Goal: Check status: Check status

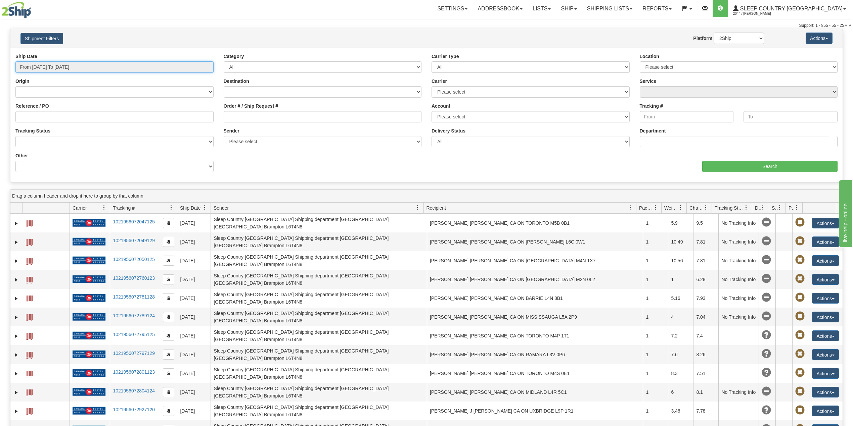
click at [42, 63] on input "From 09/28/2025 To 09/29/2025" at bounding box center [114, 66] width 198 height 11
click at [51, 117] on li "Last 30 Days" at bounding box center [45, 115] width 54 height 9
type input "From [DATE] To [DATE]"
click at [51, 117] on input "Reference / PO" at bounding box center [114, 116] width 198 height 11
paste input "9000I117533"
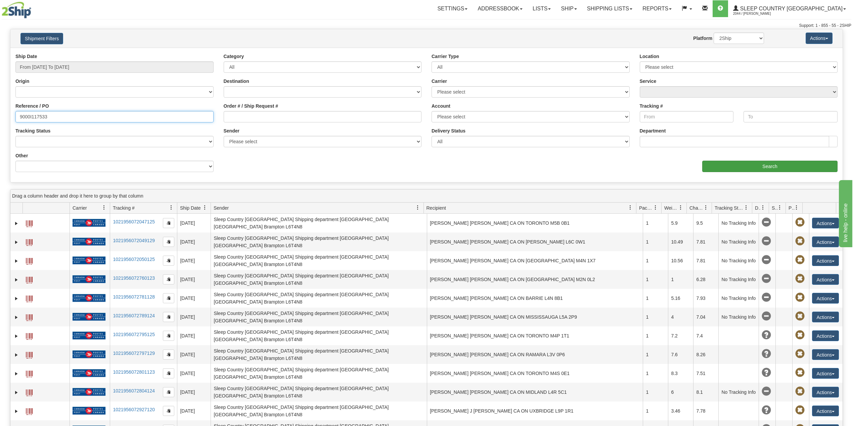
type input "9000I117533"
click at [759, 171] on input "Search" at bounding box center [769, 166] width 135 height 11
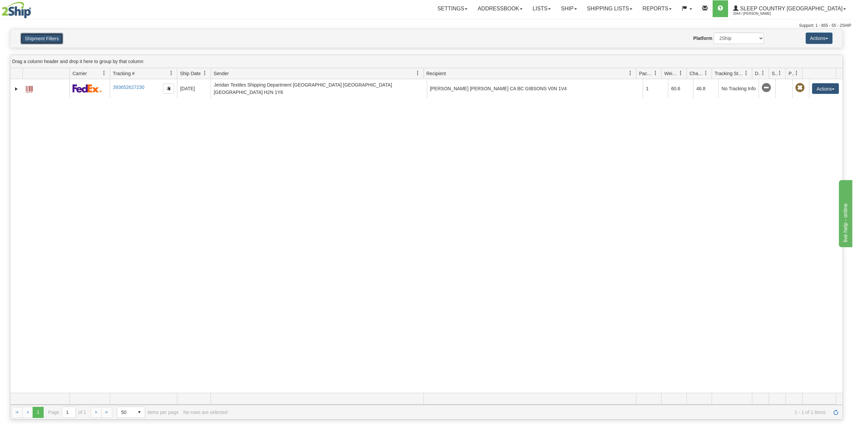
click at [59, 38] on button "Shipment Filters" at bounding box center [41, 38] width 43 height 11
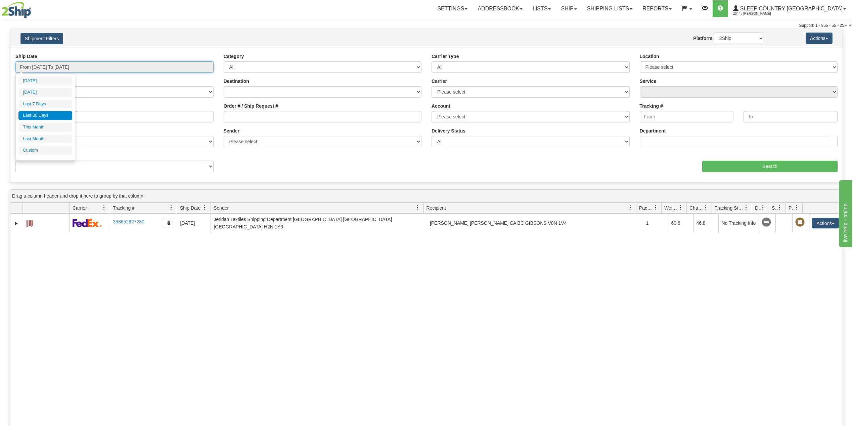
click at [56, 68] on input "From [DATE] To [DATE]" at bounding box center [114, 66] width 198 height 11
click at [45, 116] on li "Last 30 Days" at bounding box center [45, 115] width 54 height 9
click at [37, 117] on input "9000I117533" at bounding box center [114, 116] width 198 height 11
click at [278, 113] on input "Order # / Ship Request #" at bounding box center [323, 116] width 198 height 11
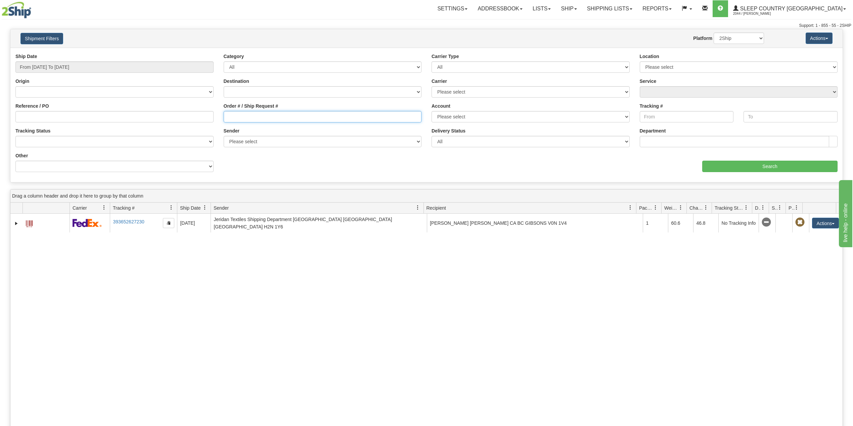
paste input "1054198"
type input "1054198"
click at [750, 167] on input "Search" at bounding box center [769, 166] width 135 height 11
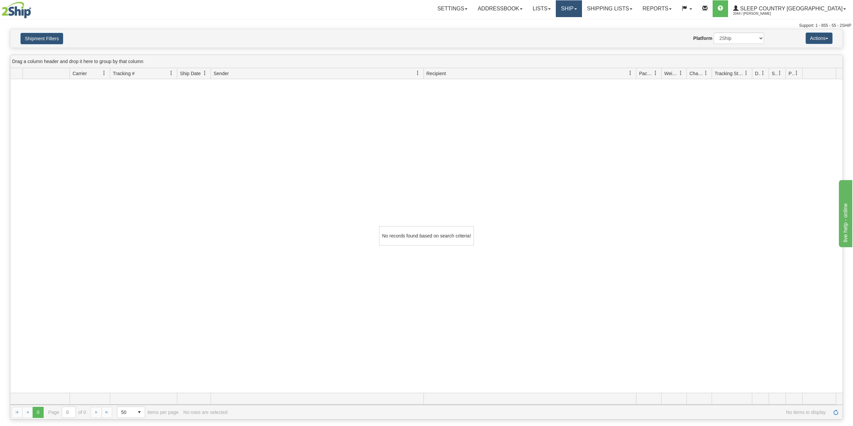
click at [581, 7] on link "Ship" at bounding box center [569, 8] width 26 height 17
click at [575, 34] on span "OnHold / Order Queue" at bounding box center [550, 32] width 47 height 5
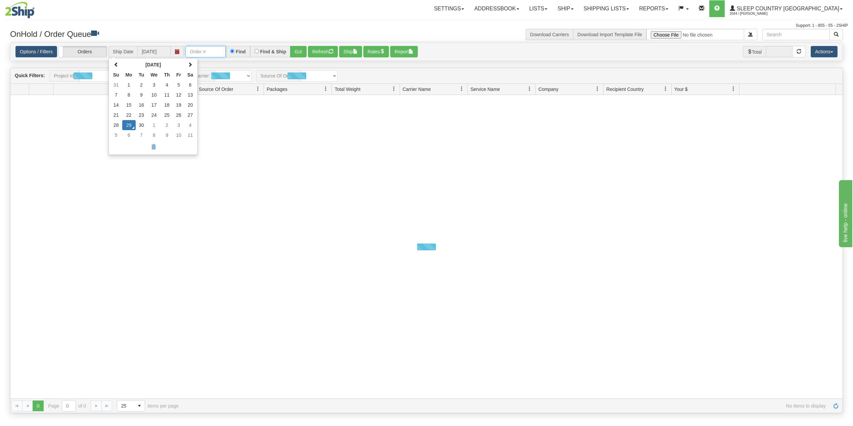
click at [204, 54] on input "text" at bounding box center [205, 51] width 40 height 11
paste input "1054198"
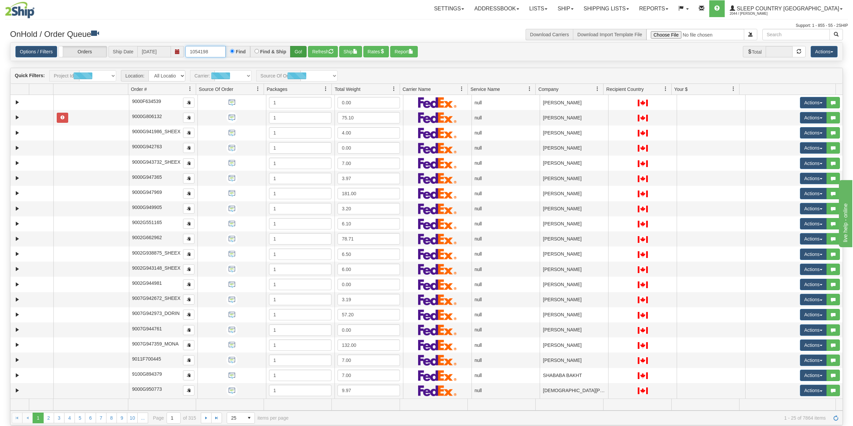
type input "1054198"
click at [302, 52] on button "Go!" at bounding box center [298, 51] width 16 height 11
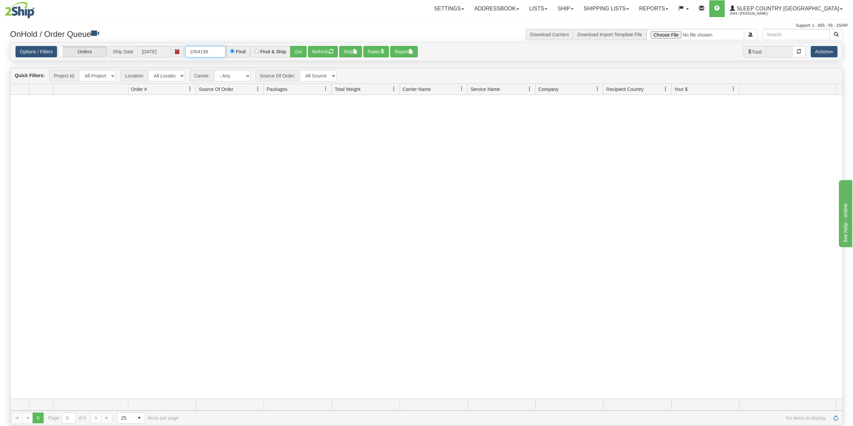
click at [220, 54] on input "1054198" at bounding box center [205, 51] width 40 height 11
click at [632, 2] on link "Shipping lists" at bounding box center [605, 8] width 55 height 17
click at [614, 23] on span "Current Shipments" at bounding box center [594, 23] width 39 height 5
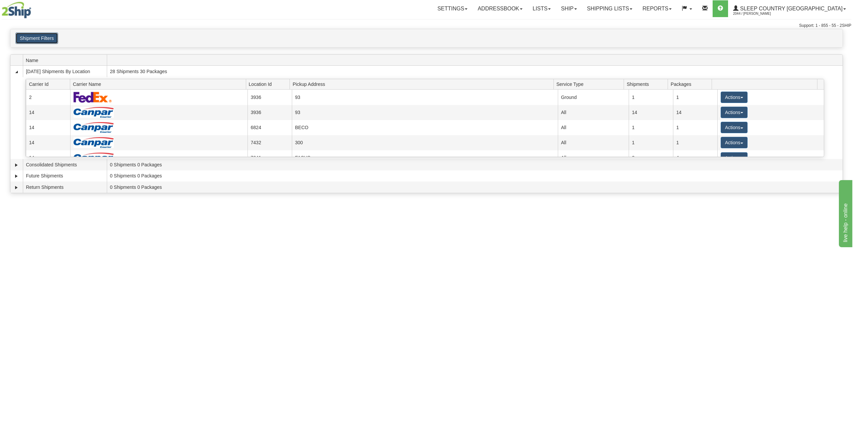
click at [43, 44] on button "Shipment Filters" at bounding box center [36, 38] width 43 height 11
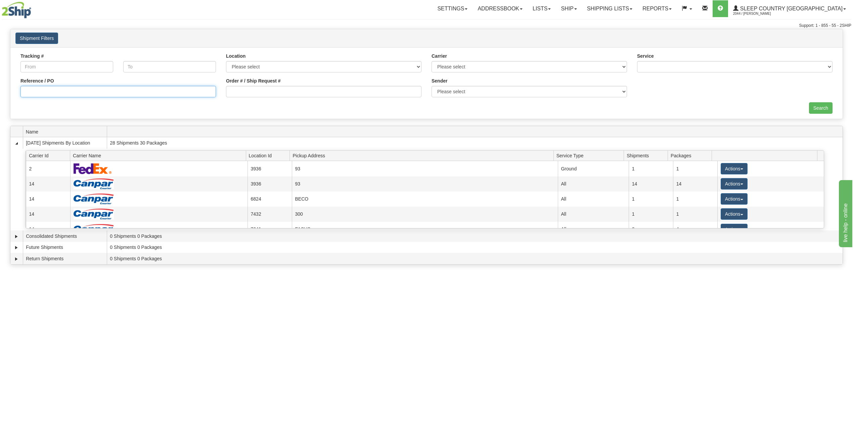
click at [50, 92] on input "Reference / PO" at bounding box center [117, 91] width 195 height 11
paste input "1054198"
type input "1054198"
click at [819, 105] on input "Search" at bounding box center [820, 107] width 23 height 11
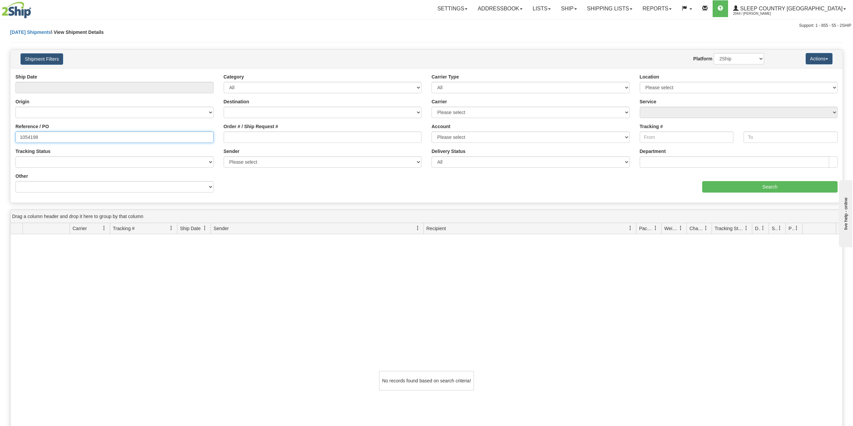
click at [36, 136] on input "1054198" at bounding box center [114, 137] width 198 height 11
drag, startPoint x: 228, startPoint y: 137, endPoint x: 231, endPoint y: 137, distance: 3.7
click at [228, 137] on input "Order # / Ship Request #" at bounding box center [323, 137] width 198 height 11
paste input "1054198"
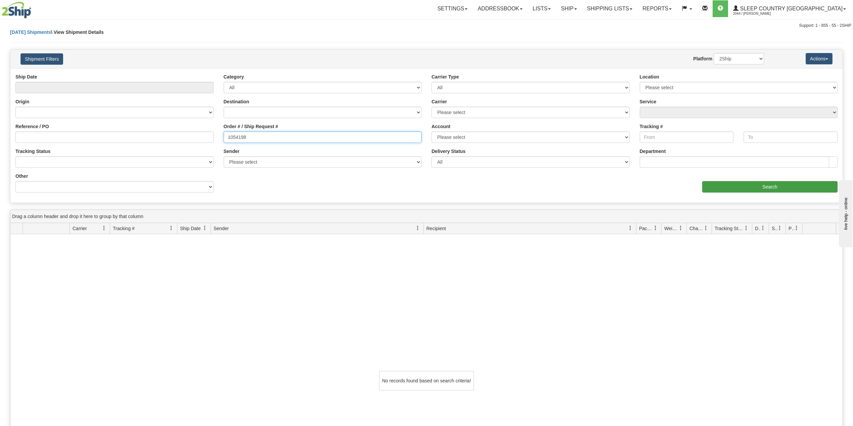
type input "1054198"
click at [799, 187] on input "Search" at bounding box center [769, 186] width 135 height 11
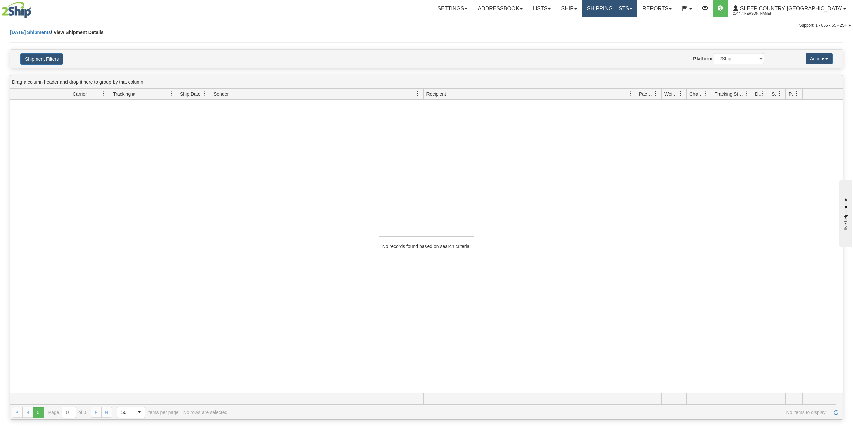
click at [634, 11] on link "Shipping lists" at bounding box center [609, 8] width 55 height 17
click at [630, 32] on span "Search Shipment History" at bounding box center [604, 32] width 52 height 5
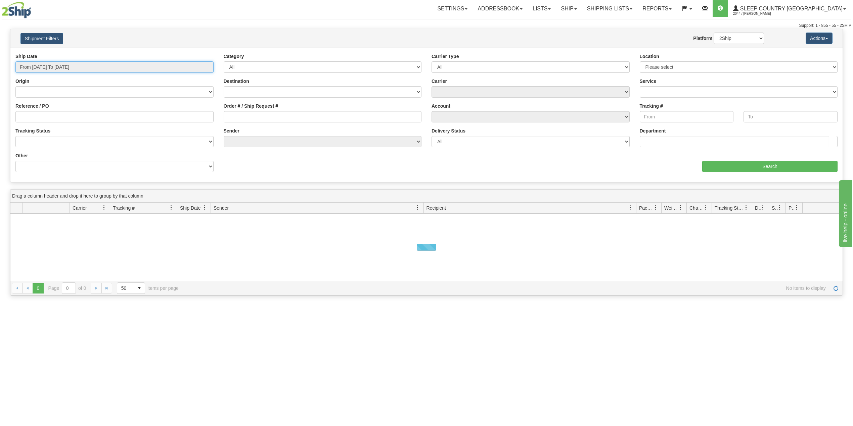
drag, startPoint x: 57, startPoint y: 67, endPoint x: 58, endPoint y: 78, distance: 10.8
click at [57, 67] on input "From [DATE] To [DATE]" at bounding box center [114, 66] width 198 height 11
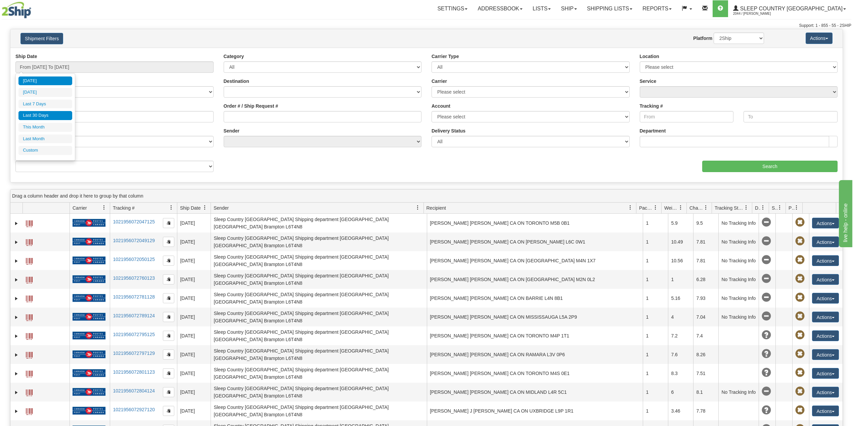
click at [44, 115] on li "Last 30 Days" at bounding box center [45, 115] width 54 height 9
type input "From [DATE] To [DATE]"
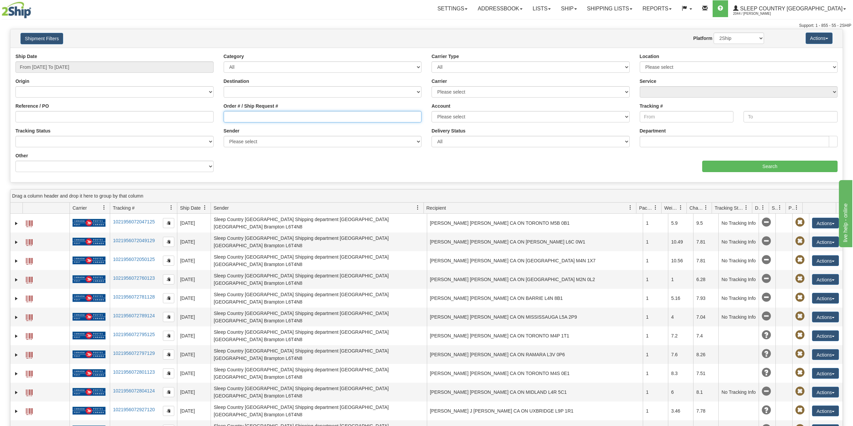
click at [282, 120] on input "Order # / Ship Request #" at bounding box center [323, 116] width 198 height 11
paste input "1054198"
type input "1054198"
click at [732, 42] on select "2Ship Imported" at bounding box center [738, 38] width 50 height 11
click at [713, 33] on select "2Ship Imported" at bounding box center [738, 38] width 50 height 11
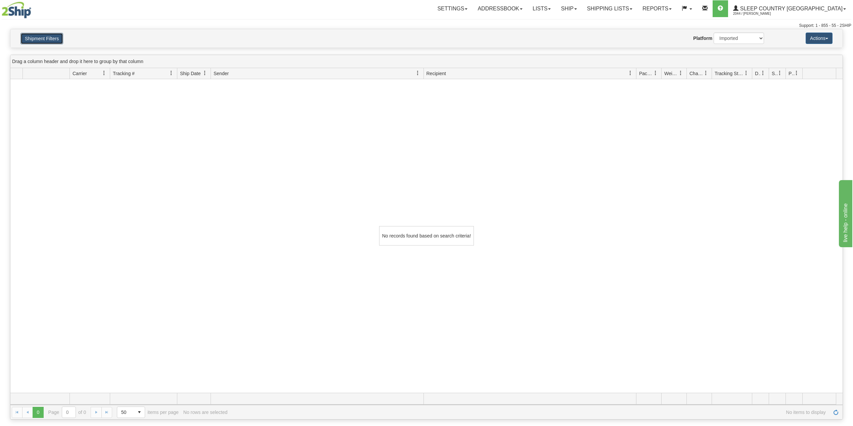
click at [49, 42] on button "Shipment Filters" at bounding box center [41, 38] width 43 height 11
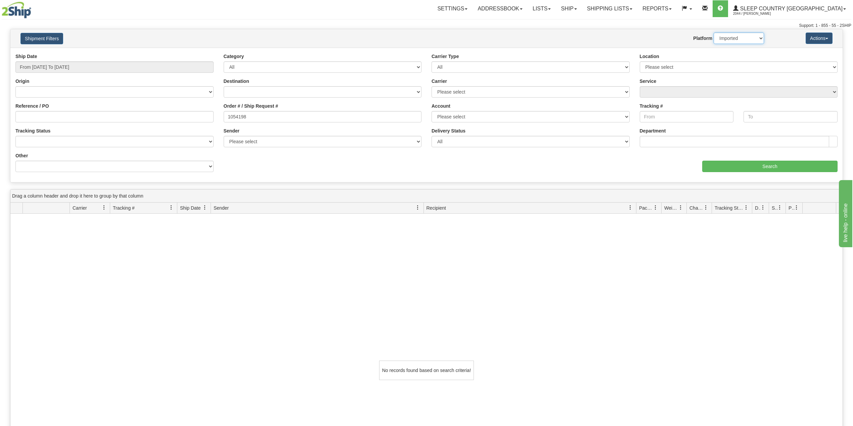
click at [740, 36] on select "2Ship Imported" at bounding box center [738, 38] width 50 height 11
select select "0"
click at [713, 33] on select "2Ship Imported" at bounding box center [738, 38] width 50 height 11
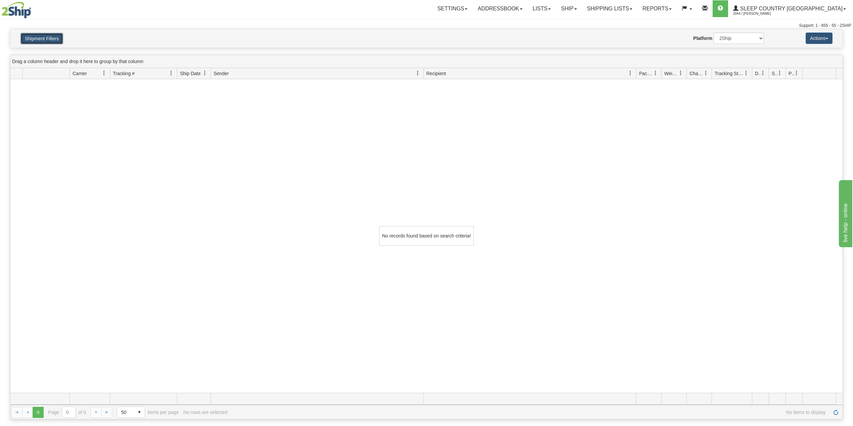
click at [59, 35] on button "Shipment Filters" at bounding box center [41, 38] width 43 height 11
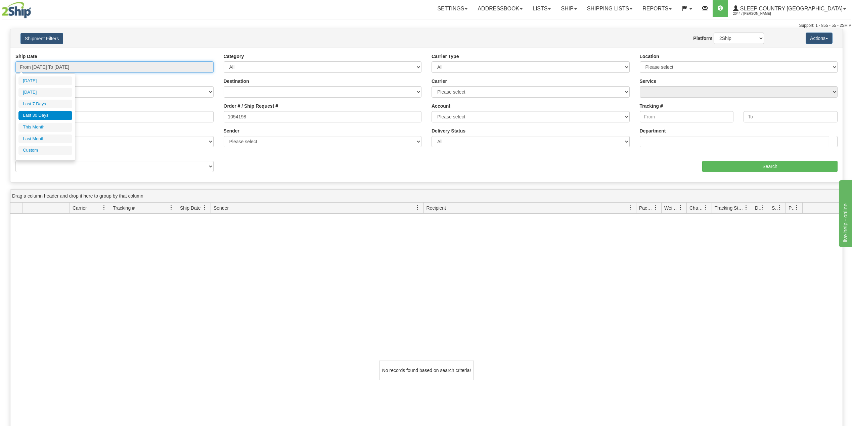
click at [76, 66] on input "From [DATE] To [DATE]" at bounding box center [114, 66] width 198 height 11
type input "[DATE]"
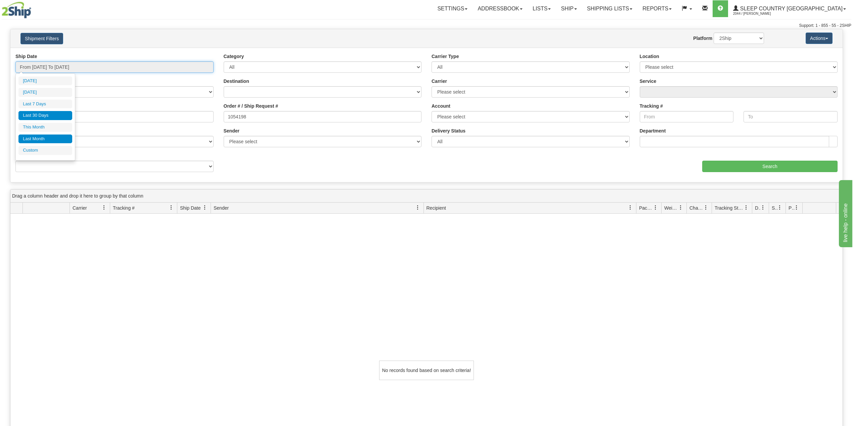
type input "[DATE]"
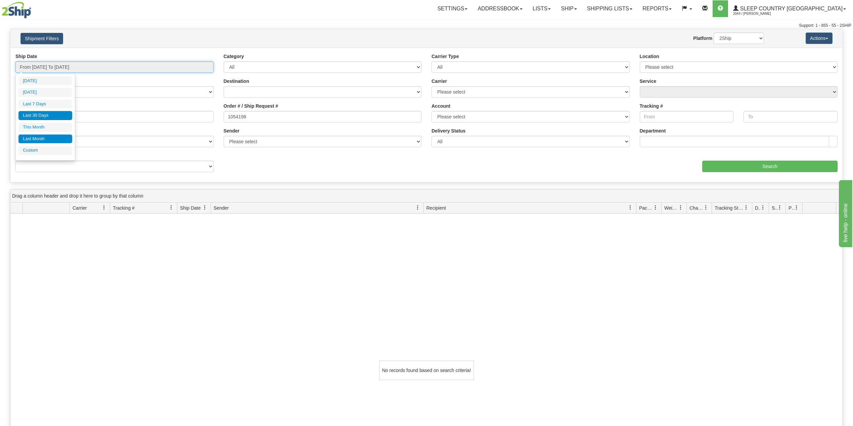
type input "[DATE]"
click at [39, 149] on li "Custom" at bounding box center [45, 150] width 54 height 9
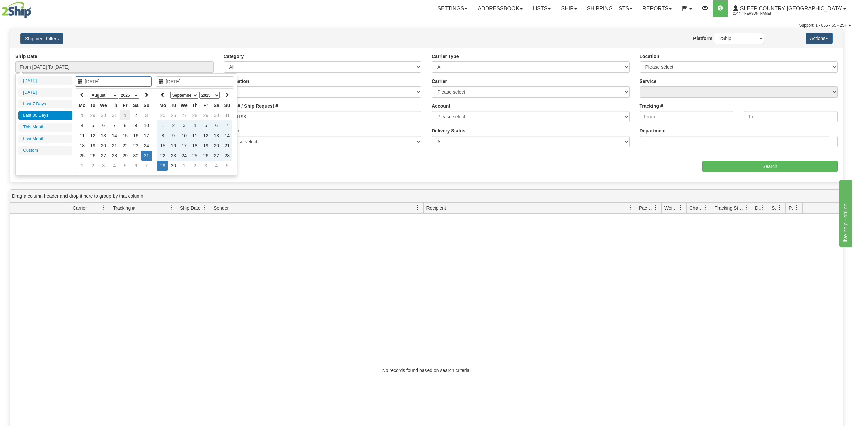
type input "[DATE]"
click at [125, 112] on td "1" at bounding box center [125, 115] width 11 height 10
type input "[DATE]"
click at [161, 166] on td "29" at bounding box center [162, 166] width 11 height 10
type input "From [DATE] To [DATE]"
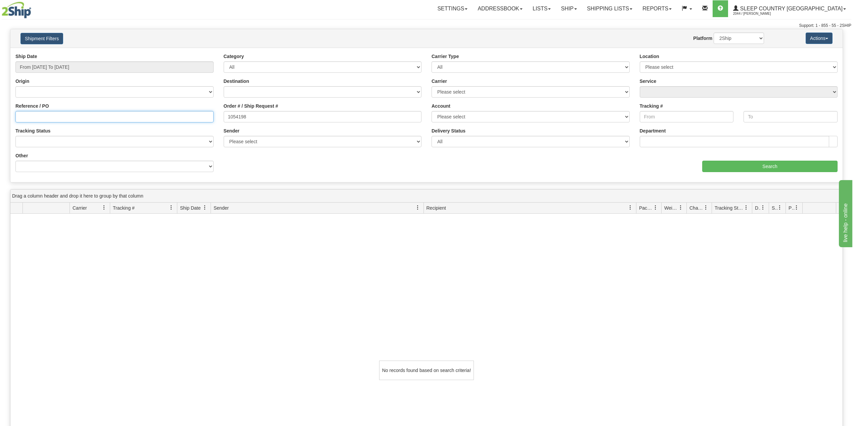
click at [131, 117] on input "Reference / PO" at bounding box center [114, 116] width 198 height 11
click at [790, 161] on input "Search" at bounding box center [769, 166] width 135 height 11
